Goal: Information Seeking & Learning: Compare options

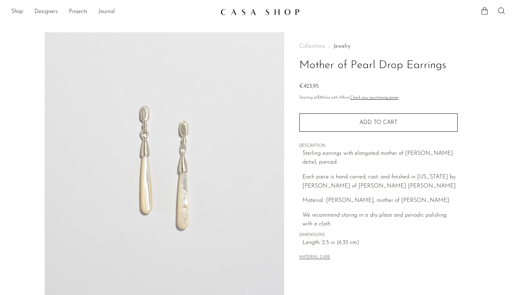
scroll to position [72, 0]
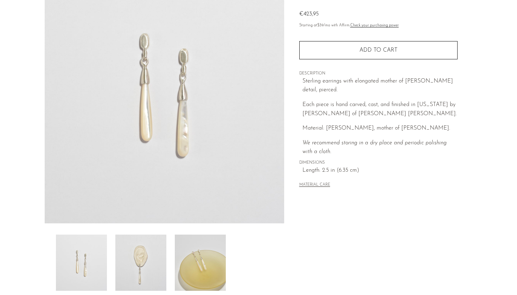
click at [147, 257] on img at bounding box center [140, 263] width 51 height 56
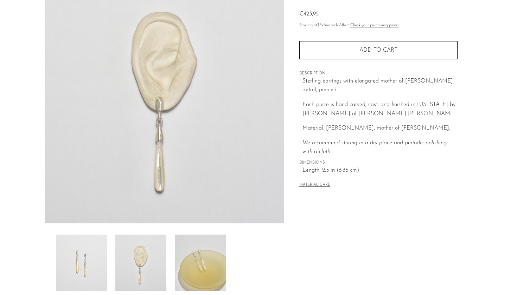
click at [209, 286] on img at bounding box center [200, 263] width 51 height 56
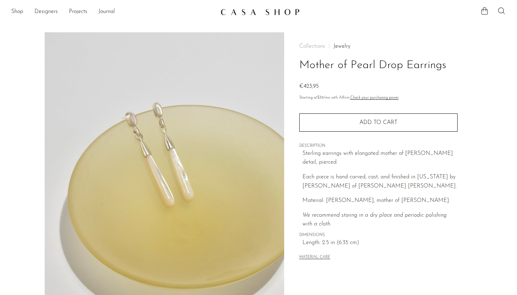
scroll to position [0, 0]
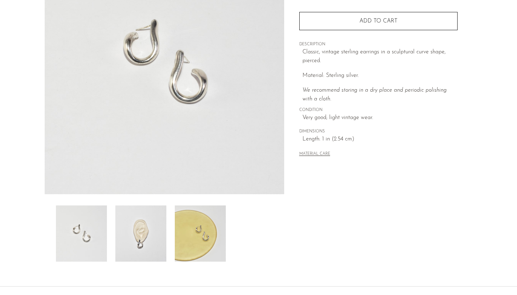
scroll to position [102, 0]
click at [148, 240] on img at bounding box center [140, 233] width 51 height 56
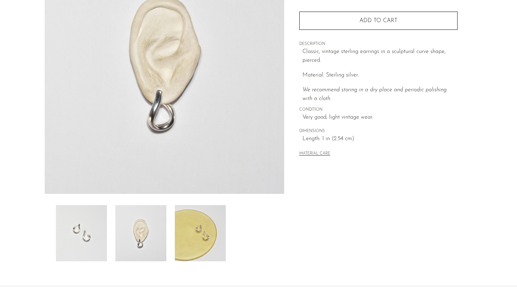
click at [73, 229] on img at bounding box center [81, 233] width 51 height 56
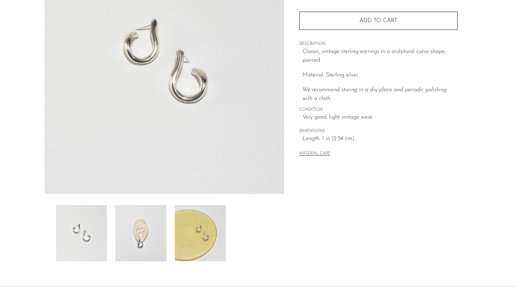
click at [183, 227] on img at bounding box center [200, 233] width 51 height 56
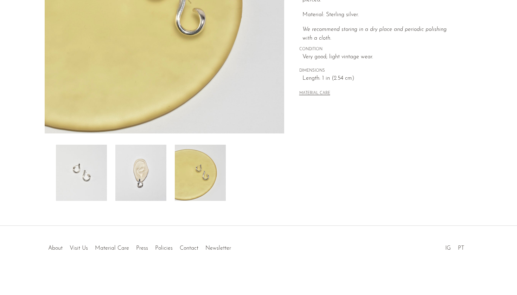
scroll to position [162, 0]
click at [150, 175] on img at bounding box center [140, 173] width 51 height 56
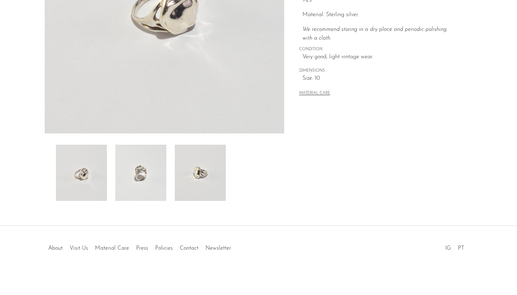
scroll to position [162, 0]
click at [144, 180] on img at bounding box center [140, 173] width 51 height 56
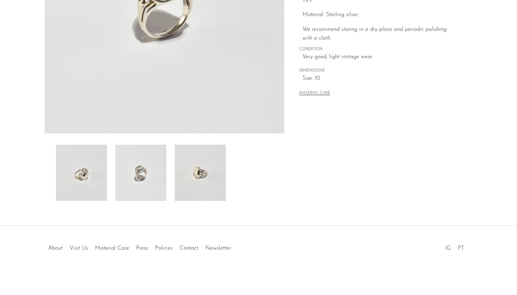
click at [176, 181] on img at bounding box center [200, 173] width 51 height 56
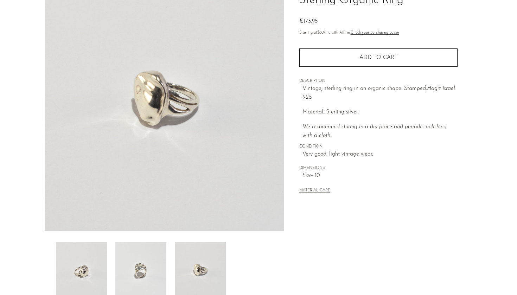
scroll to position [29, 0]
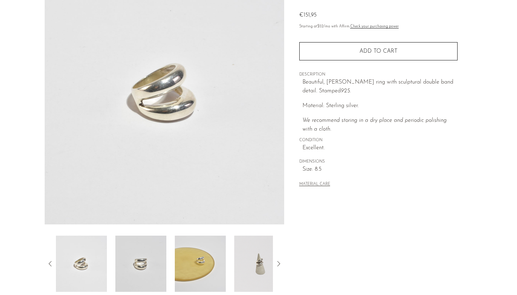
scroll to position [73, 0]
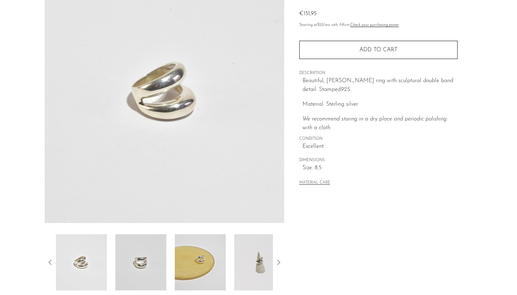
click at [206, 264] on img at bounding box center [200, 262] width 51 height 56
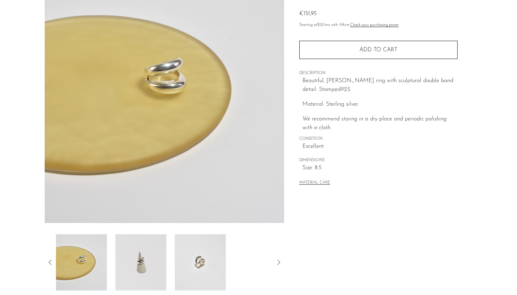
click at [184, 261] on img at bounding box center [200, 262] width 51 height 56
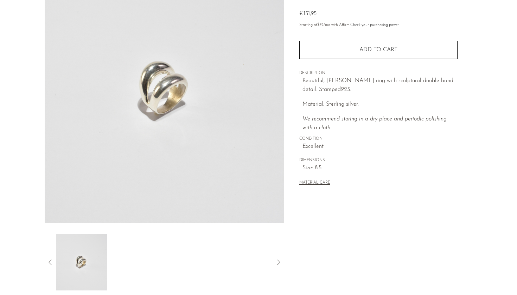
click at [53, 261] on icon at bounding box center [50, 262] width 8 height 8
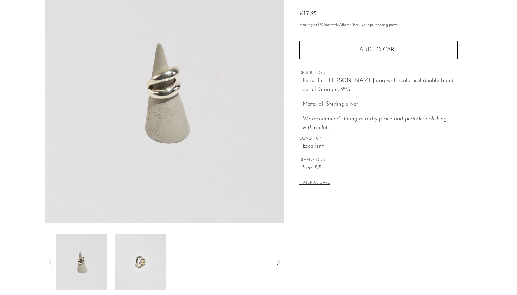
click at [84, 266] on img at bounding box center [81, 262] width 51 height 56
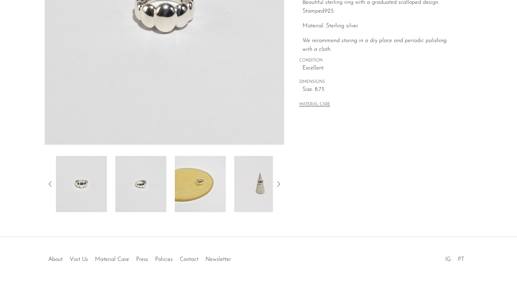
scroll to position [153, 0]
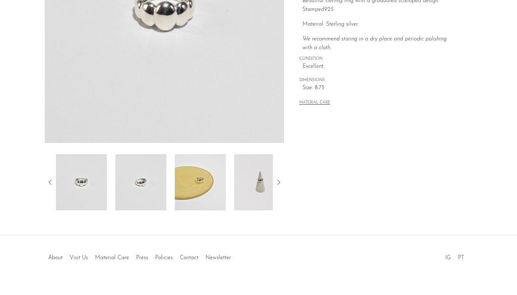
click at [199, 183] on img at bounding box center [200, 182] width 51 height 56
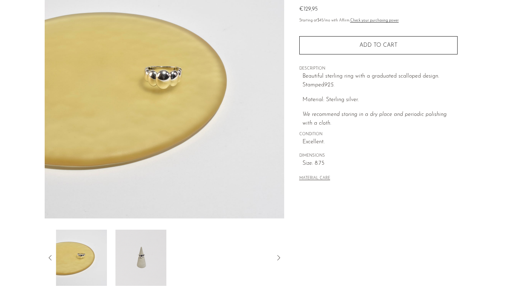
scroll to position [77, 0]
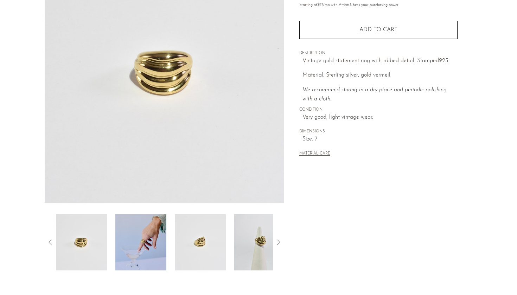
scroll to position [110, 0]
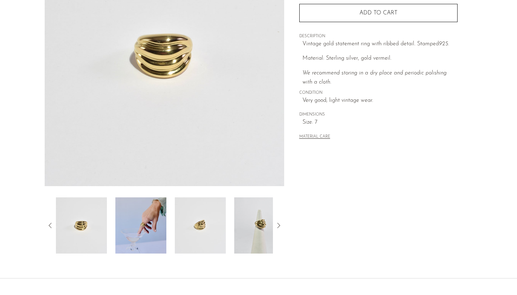
click at [158, 243] on img at bounding box center [140, 225] width 51 height 56
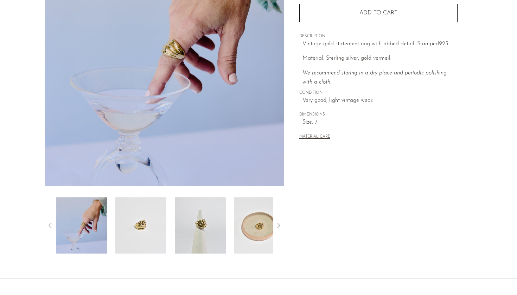
click at [153, 236] on img at bounding box center [140, 225] width 51 height 56
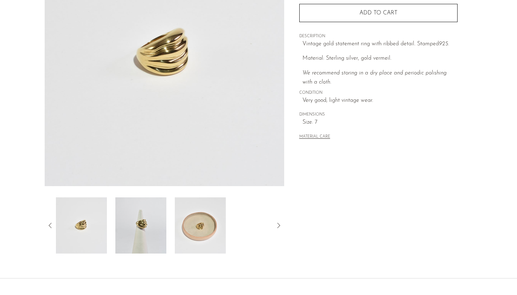
click at [150, 226] on img at bounding box center [140, 225] width 51 height 56
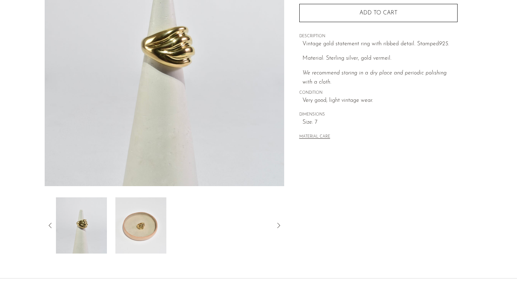
click at [150, 226] on img at bounding box center [140, 225] width 51 height 56
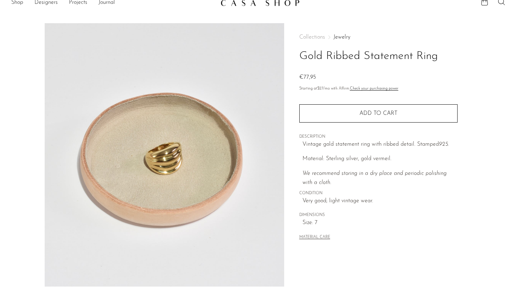
scroll to position [10, 0]
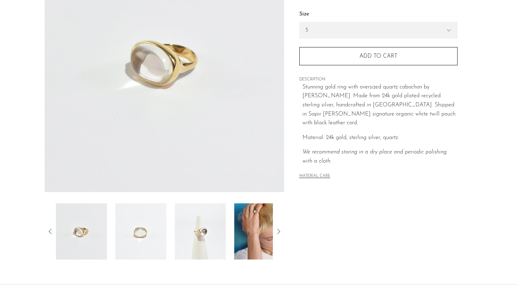
scroll to position [102, 0]
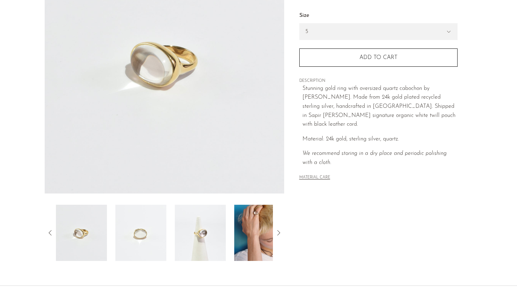
click at [254, 216] on img at bounding box center [259, 233] width 51 height 56
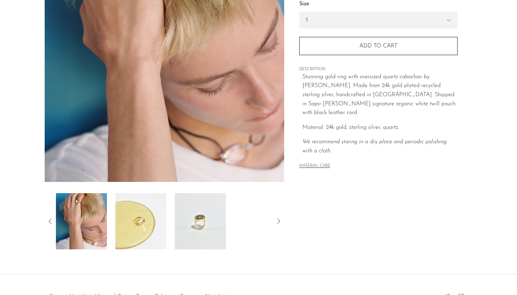
scroll to position [136, 0]
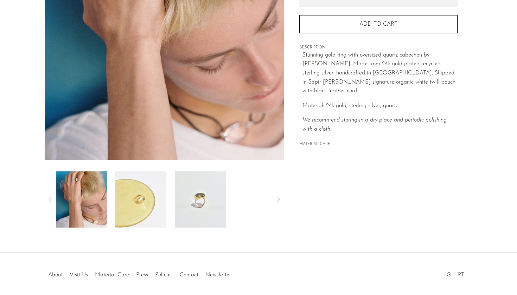
click at [149, 204] on img at bounding box center [140, 199] width 51 height 56
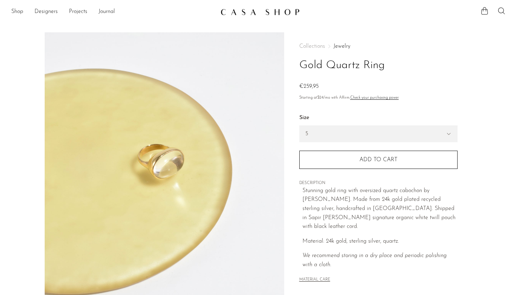
scroll to position [0, 0]
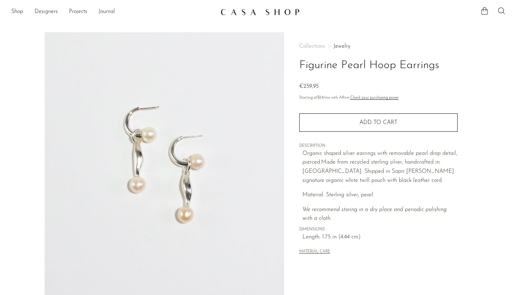
click at [136, 189] on img at bounding box center [164, 164] width 239 height 264
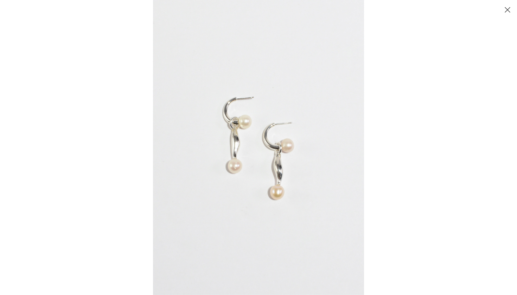
click at [240, 167] on img at bounding box center [258, 147] width 211 height 295
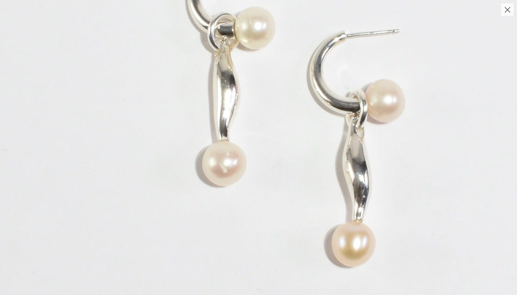
click at [227, 172] on img at bounding box center [295, 106] width 645 height 903
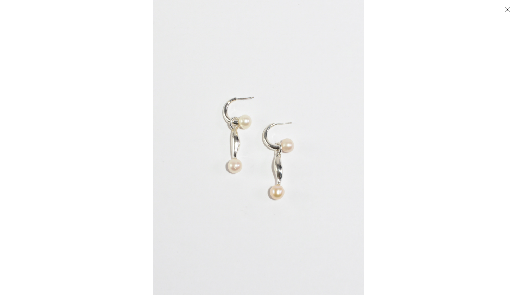
click at [249, 100] on img at bounding box center [258, 147] width 211 height 295
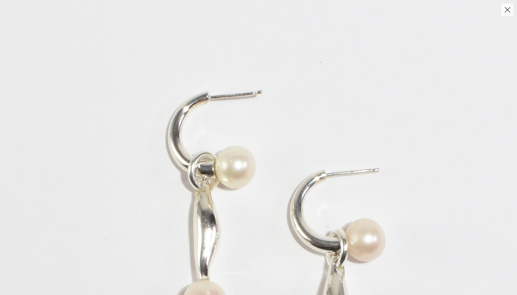
click at [508, 13] on button "Close" at bounding box center [507, 10] width 12 height 12
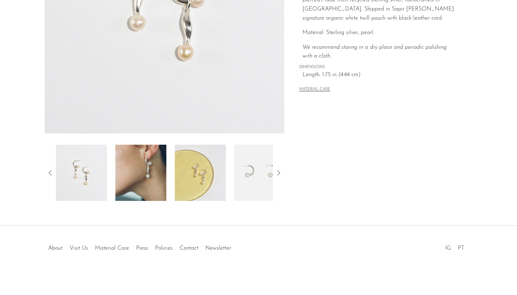
scroll to position [162, 0]
click at [145, 181] on img at bounding box center [140, 173] width 51 height 56
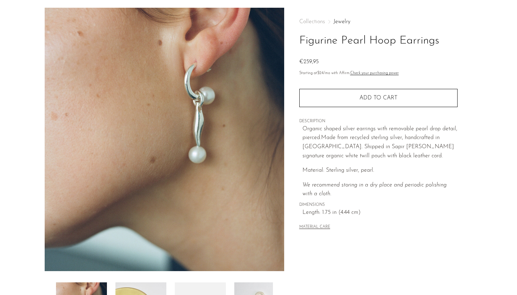
scroll to position [22, 0]
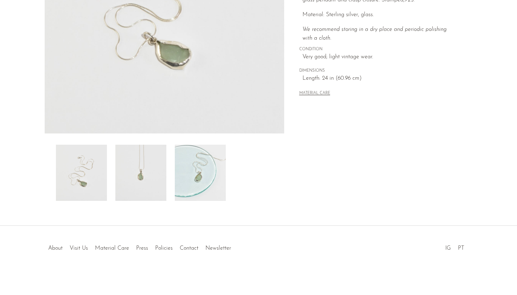
scroll to position [162, 0]
click at [208, 174] on img at bounding box center [200, 173] width 51 height 56
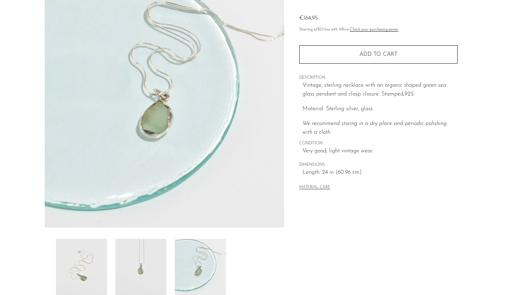
scroll to position [56, 0]
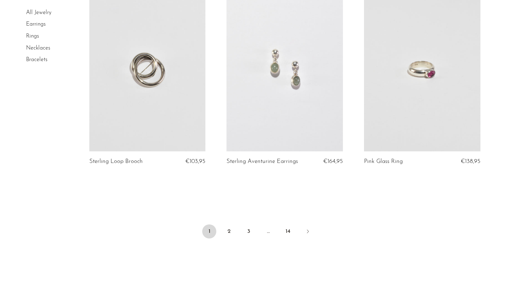
scroll to position [2221, 0]
click at [287, 225] on link "14" at bounding box center [288, 232] width 14 height 14
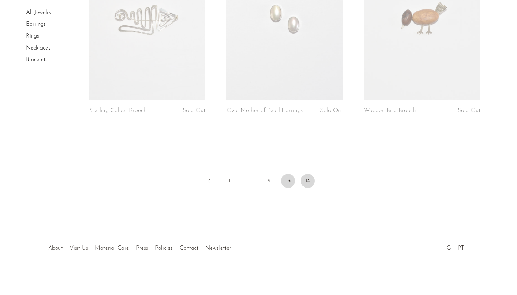
scroll to position [126, 0]
click at [286, 176] on link "13" at bounding box center [288, 181] width 14 height 14
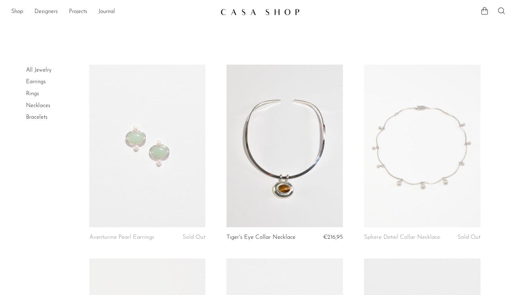
click at [450, 157] on link at bounding box center [422, 146] width 116 height 163
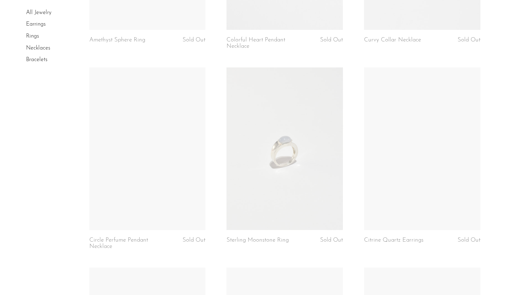
scroll to position [1007, 0]
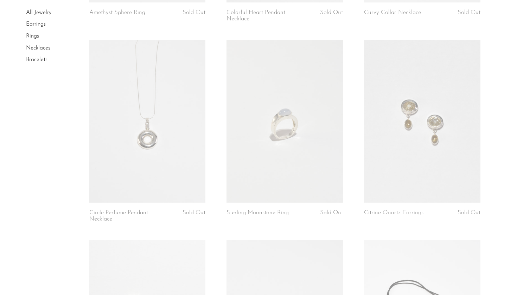
click at [314, 166] on link at bounding box center [284, 121] width 116 height 163
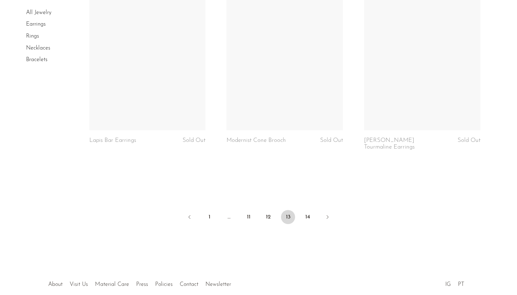
scroll to position [2268, 0]
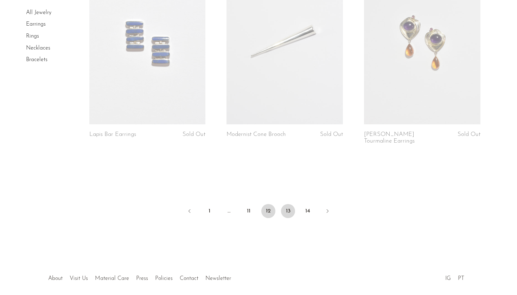
click at [267, 209] on link "12" at bounding box center [268, 211] width 14 height 14
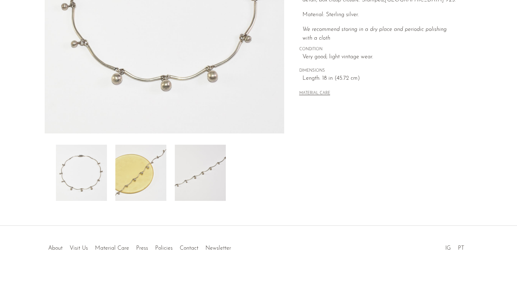
scroll to position [162, 0]
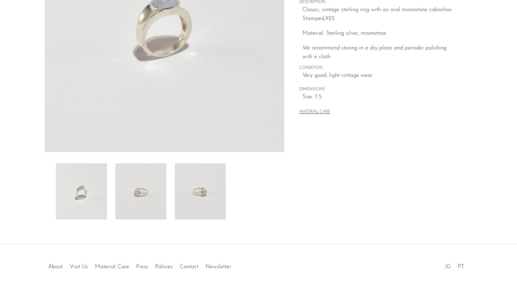
scroll to position [162, 0]
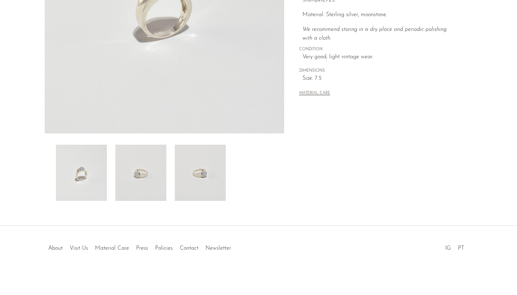
click at [145, 173] on img at bounding box center [140, 173] width 51 height 56
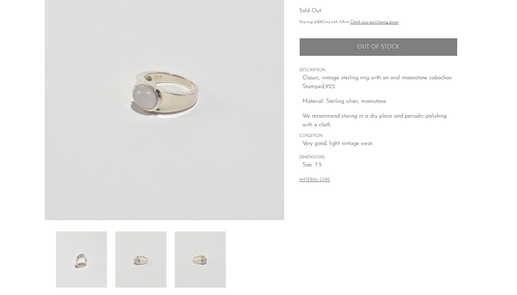
scroll to position [76, 0]
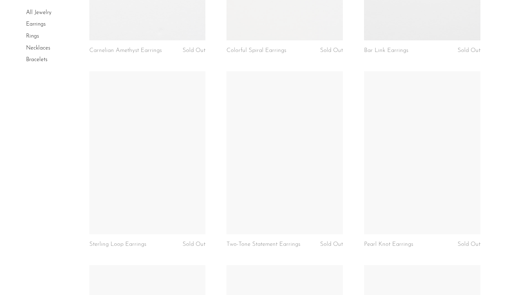
scroll to position [382, 0]
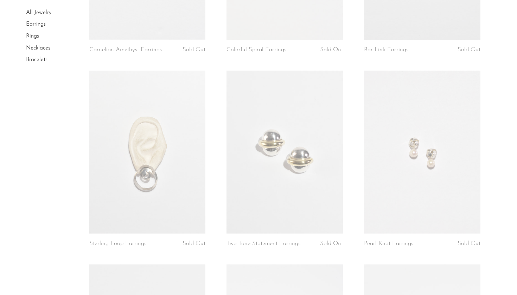
click at [433, 169] on link at bounding box center [422, 152] width 116 height 163
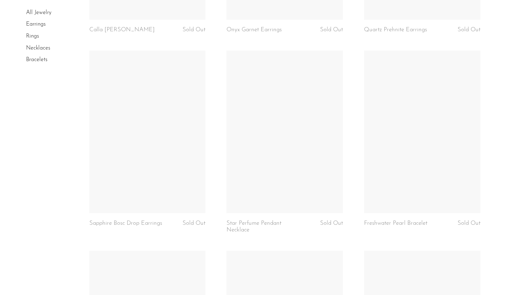
scroll to position [1743, 0]
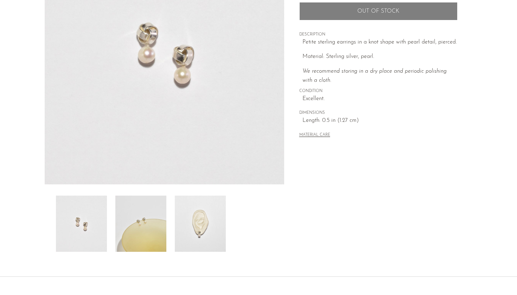
scroll to position [112, 0]
click at [157, 209] on img at bounding box center [140, 223] width 51 height 56
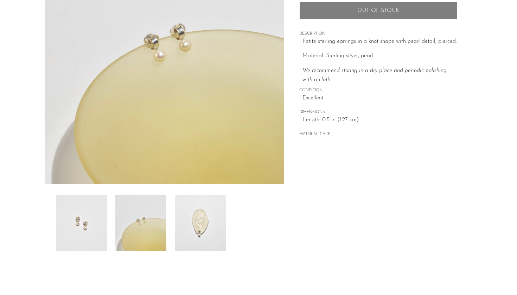
click at [210, 234] on img at bounding box center [200, 223] width 51 height 56
